Goal: Task Accomplishment & Management: Manage account settings

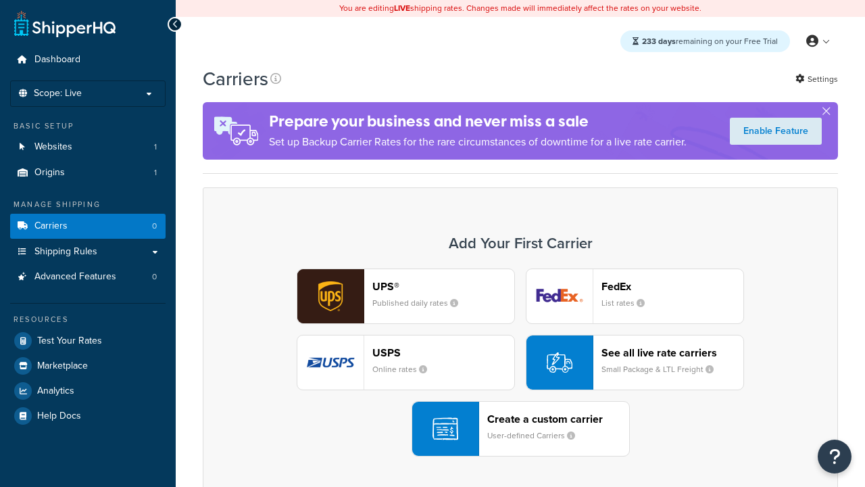
click at [520, 363] on div "UPS® Published daily rates FedEx List rates USPS Online rates See all live rate…" at bounding box center [520, 362] width 607 height 188
click at [672, 287] on header "FedEx" at bounding box center [672, 286] width 142 height 13
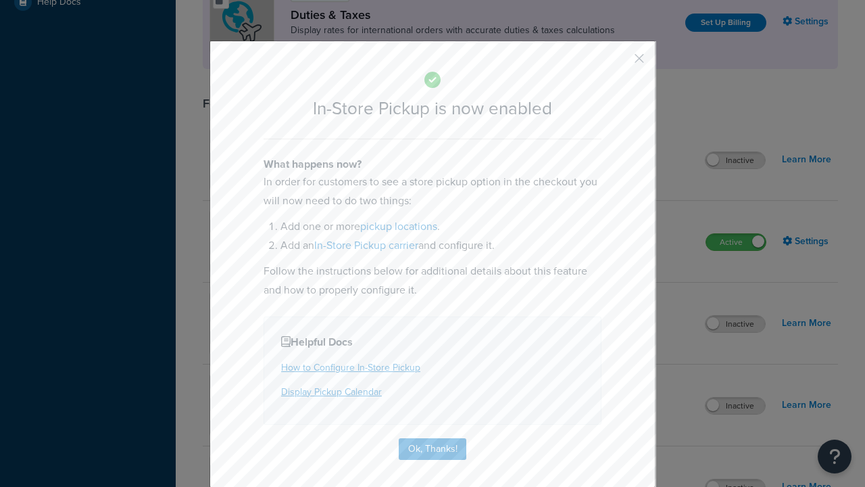
click at [619, 61] on button "button" at bounding box center [619, 62] width 3 height 3
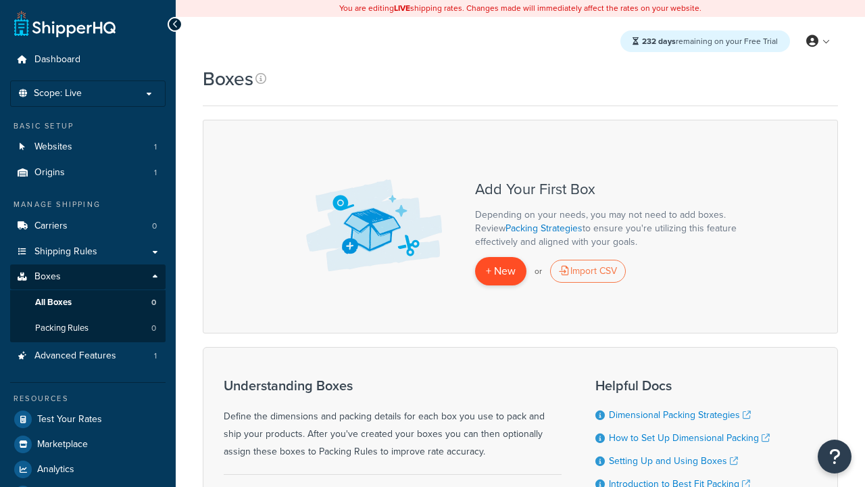
click at [501, 272] on span "+ New" at bounding box center [501, 271] width 30 height 16
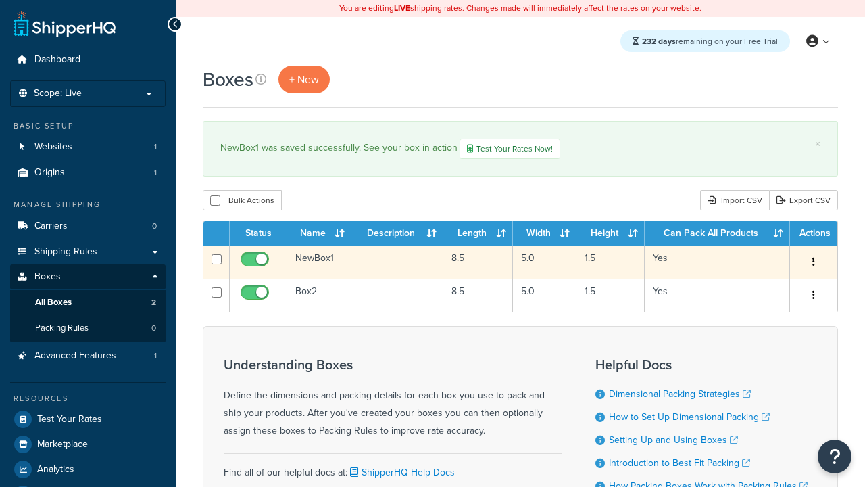
click at [813, 264] on icon "button" at bounding box center [813, 261] width 3 height 9
click at [768, 317] on link "Duplicate" at bounding box center [769, 315] width 107 height 28
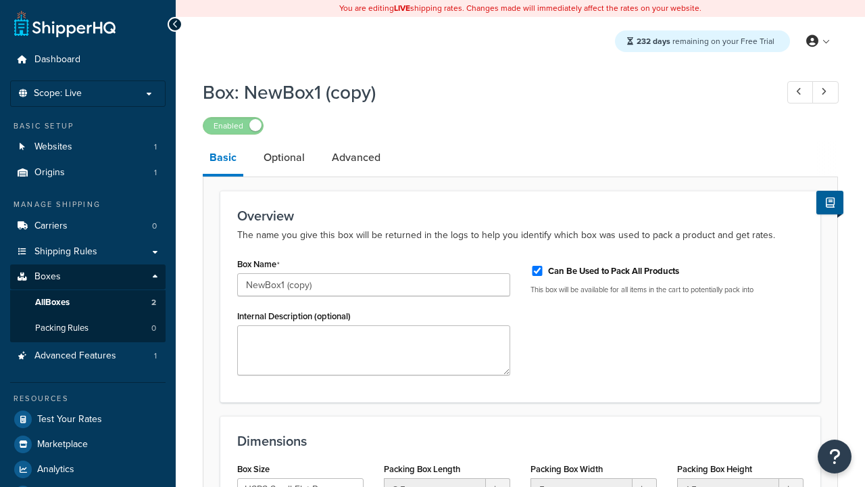
select select "usps_small"
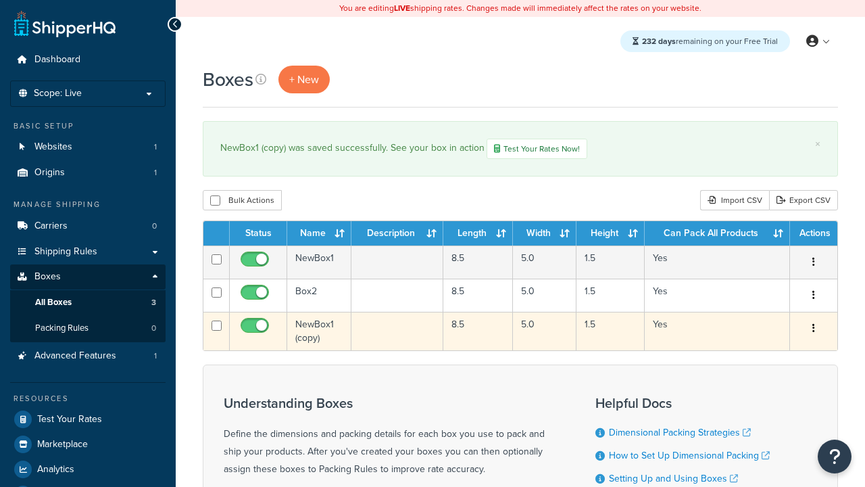
click at [813, 330] on icon "button" at bounding box center [813, 327] width 3 height 9
click at [768, 411] on link "Delete" at bounding box center [769, 409] width 107 height 28
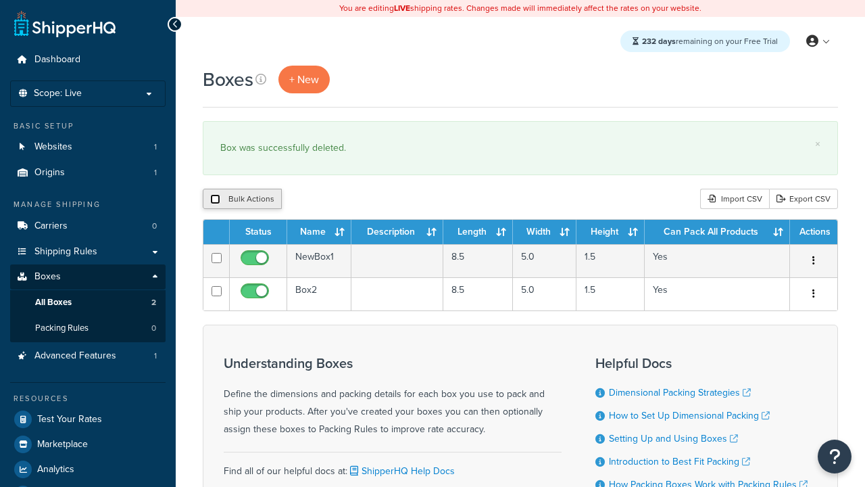
click at [215, 200] on input "checkbox" at bounding box center [215, 199] width 10 height 10
checkbox input "true"
click at [0, 0] on button "Delete" at bounding box center [0, 0] width 0 height 0
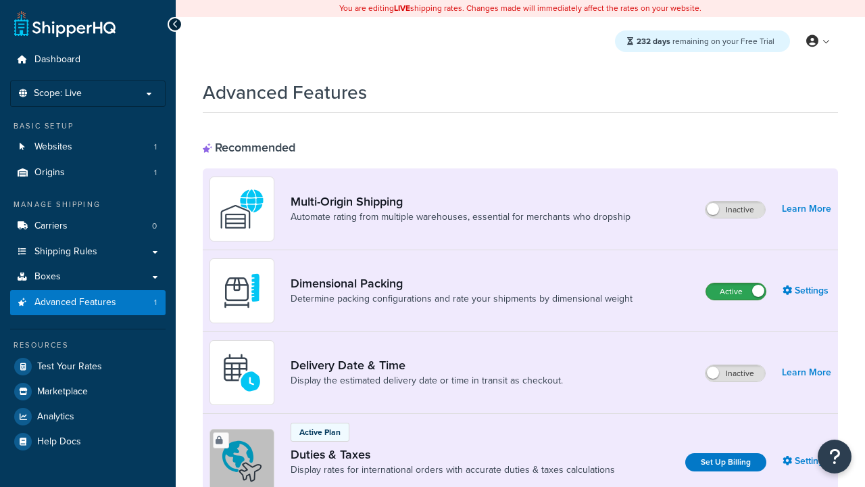
click at [736, 292] on label "Active" at bounding box center [735, 291] width 59 height 16
